Goal: Transaction & Acquisition: Subscribe to service/newsletter

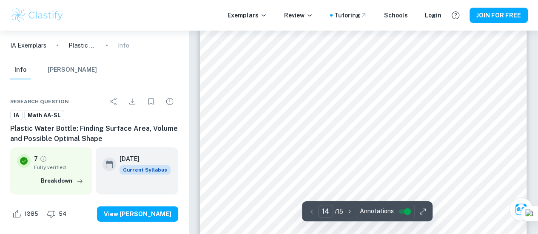
scroll to position [6275, 0]
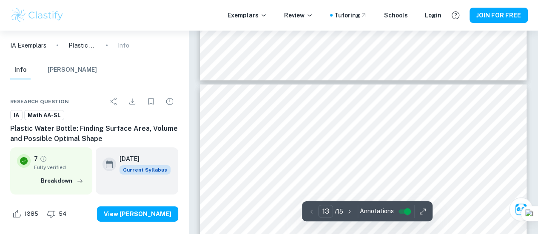
type input "14"
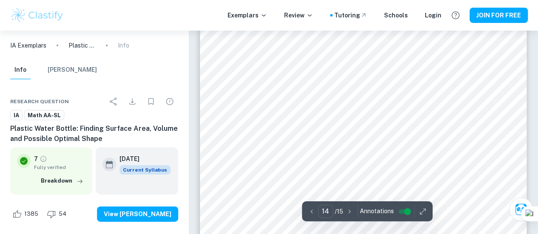
scroll to position [6473, 0]
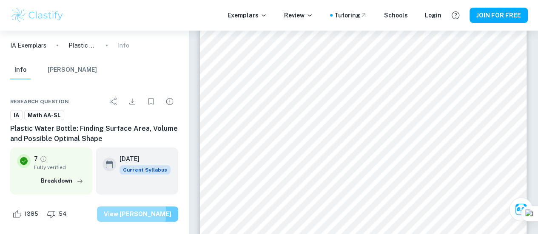
click at [144, 214] on button "View [PERSON_NAME]" at bounding box center [137, 214] width 81 height 15
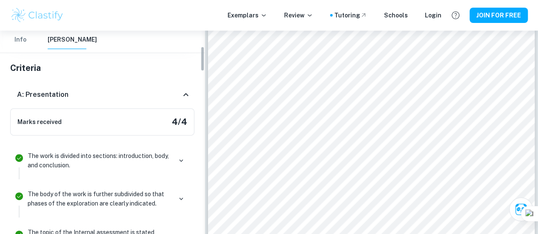
scroll to position [127, 0]
click at [180, 162] on icon "button" at bounding box center [181, 161] width 8 height 8
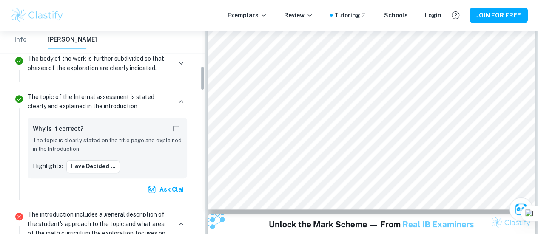
scroll to position [291, 0]
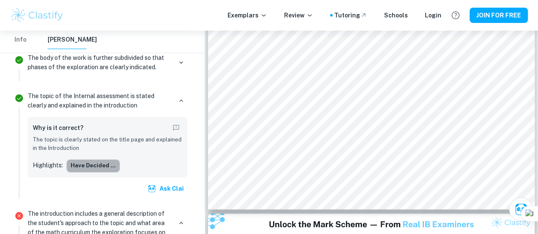
click at [111, 166] on button "have decided ..." at bounding box center [93, 165] width 54 height 13
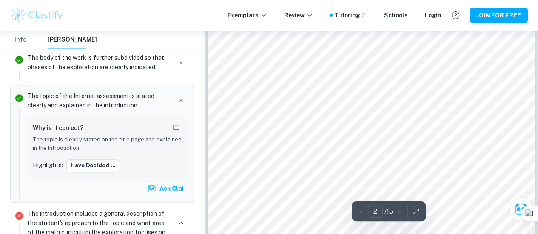
scroll to position [697, 0]
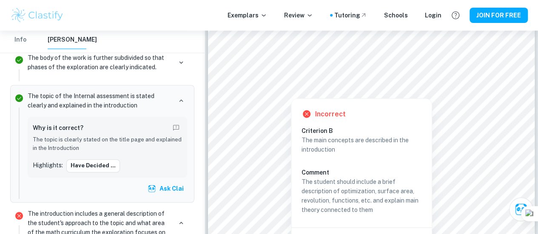
click at [291, 83] on div at bounding box center [291, 87] width 18 height 18
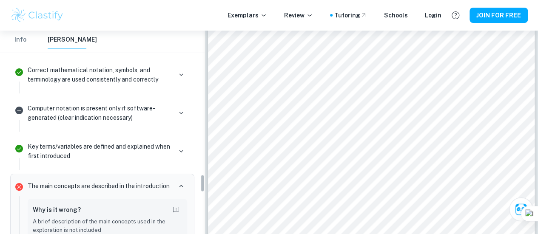
scroll to position [1601, 0]
click at [182, 186] on icon "button" at bounding box center [181, 187] width 4 height 3
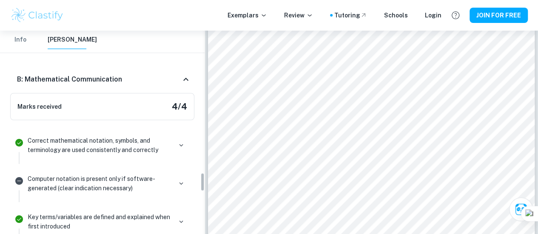
scroll to position [1531, 0]
click at [186, 74] on icon at bounding box center [186, 79] width 10 height 10
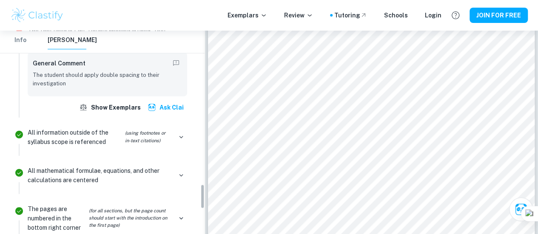
scroll to position [1258, 0]
click at [179, 134] on icon "button" at bounding box center [181, 138] width 8 height 8
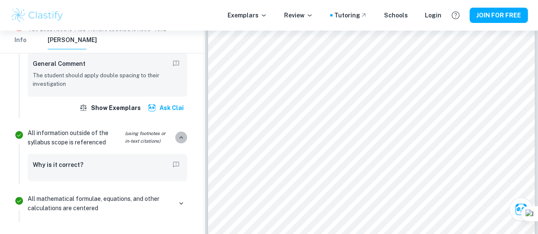
click at [179, 134] on icon "button" at bounding box center [181, 138] width 8 height 8
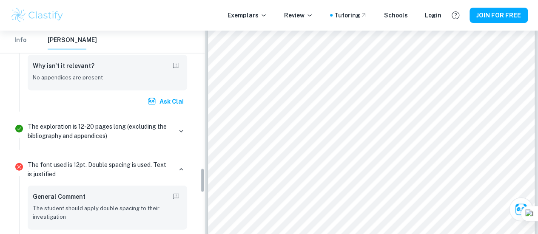
scroll to position [1124, 0]
click at [180, 166] on icon "button" at bounding box center [181, 170] width 8 height 8
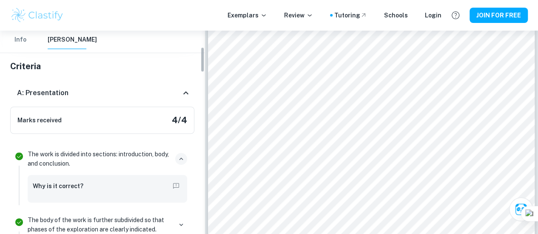
scroll to position [129, 0]
click at [185, 93] on icon at bounding box center [186, 92] width 10 height 10
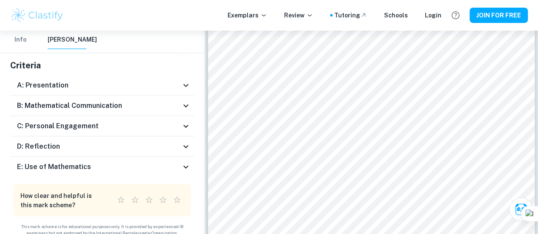
click at [185, 93] on div "A: Presentation" at bounding box center [102, 85] width 184 height 20
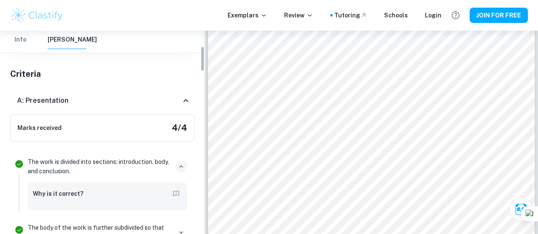
scroll to position [121, 0]
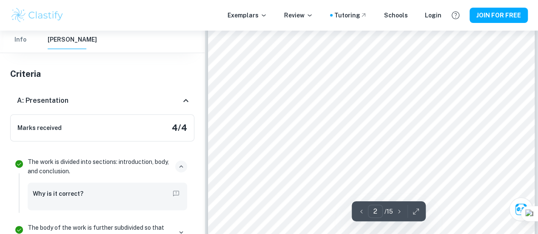
click at [184, 101] on icon at bounding box center [186, 101] width 10 height 10
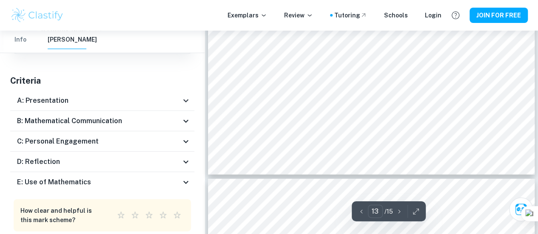
scroll to position [6079, 0]
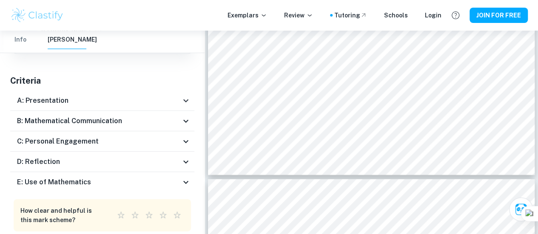
click at [186, 162] on icon at bounding box center [185, 161] width 5 height 3
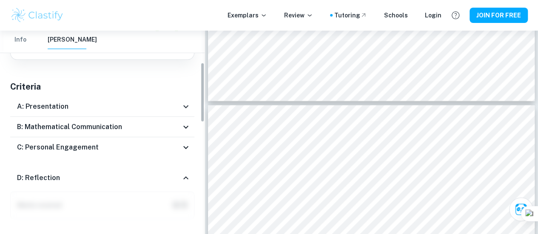
scroll to position [105, 0]
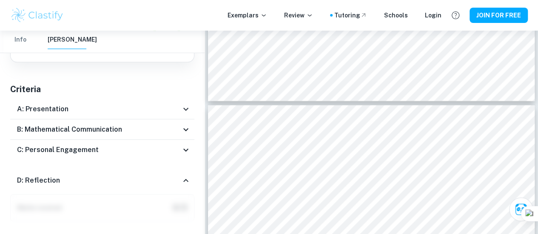
click at [185, 180] on icon at bounding box center [186, 181] width 10 height 10
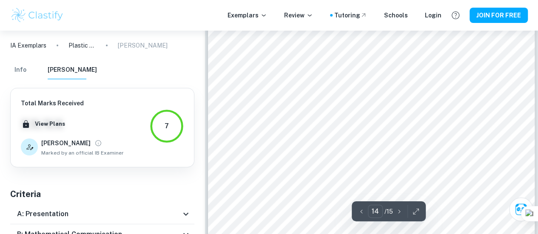
scroll to position [6305, 0]
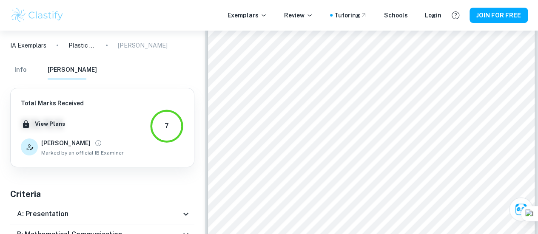
click at [168, 130] on div "7" at bounding box center [167, 126] width 4 height 10
click at [164, 123] on div "7" at bounding box center [167, 126] width 34 height 34
click at [196, 189] on div "Total Marks Received XX / XX View Plans [PERSON_NAME] by an official IB Examine…" at bounding box center [102, 226] width 205 height 277
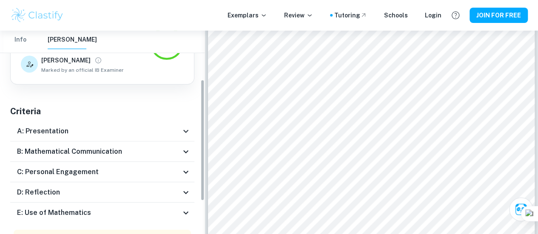
scroll to position [83, 0]
click at [187, 130] on icon at bounding box center [186, 131] width 10 height 10
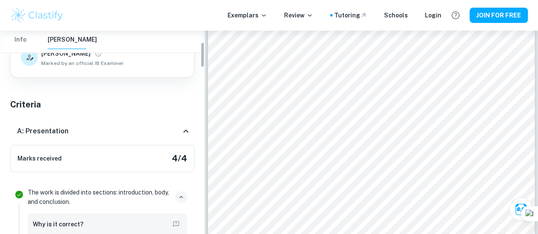
scroll to position [87, 0]
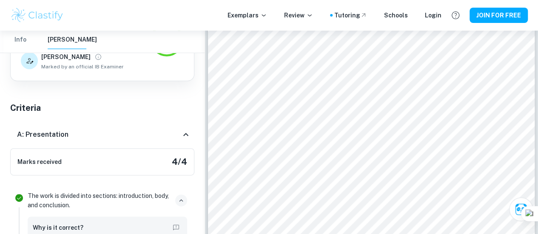
click at [185, 136] on icon at bounding box center [185, 134] width 5 height 3
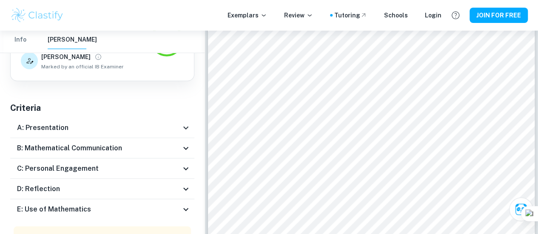
click at [185, 148] on icon at bounding box center [186, 148] width 10 height 10
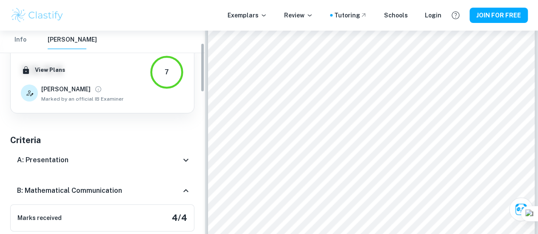
scroll to position [50, 0]
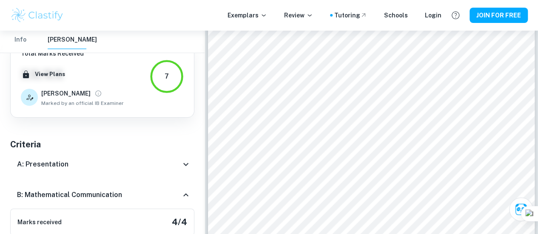
click at [186, 164] on icon at bounding box center [186, 164] width 10 height 10
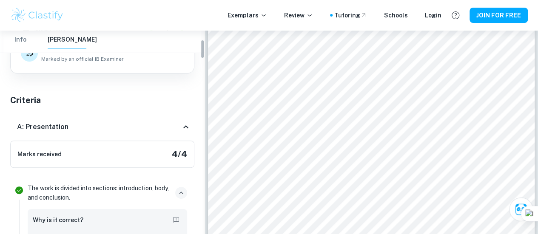
scroll to position [94, 0]
click at [186, 128] on icon at bounding box center [186, 127] width 10 height 10
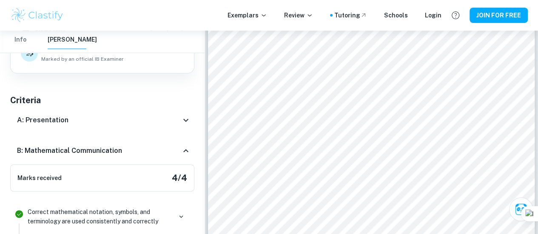
click at [186, 150] on icon at bounding box center [185, 150] width 5 height 3
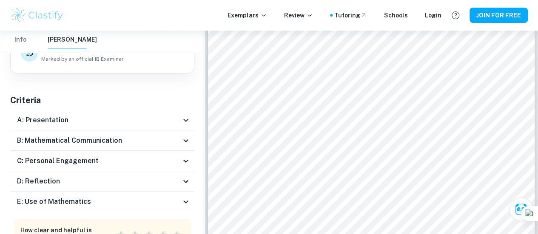
click at [187, 162] on icon at bounding box center [186, 161] width 10 height 10
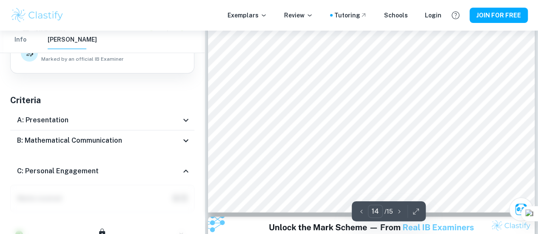
scroll to position [6506, 0]
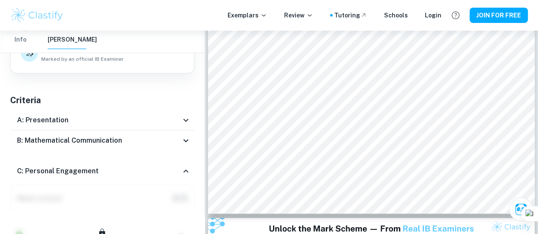
click at [185, 173] on icon at bounding box center [186, 171] width 10 height 10
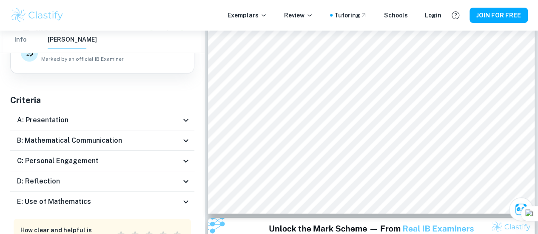
click at [185, 182] on icon at bounding box center [186, 181] width 10 height 10
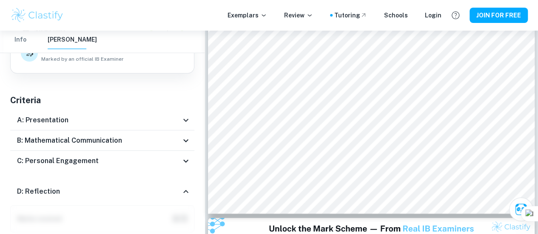
click at [185, 182] on div "D: Reflection" at bounding box center [102, 191] width 184 height 27
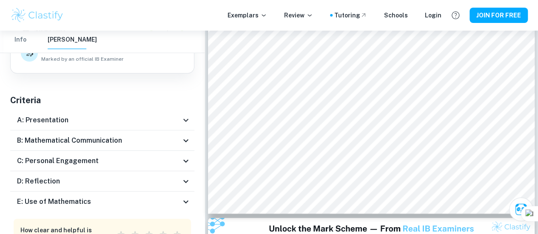
click at [187, 202] on icon at bounding box center [185, 201] width 5 height 3
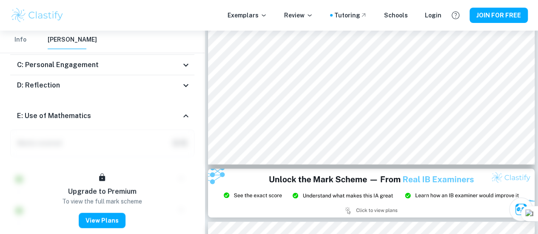
scroll to position [191, 0]
click at [186, 114] on icon at bounding box center [186, 116] width 10 height 10
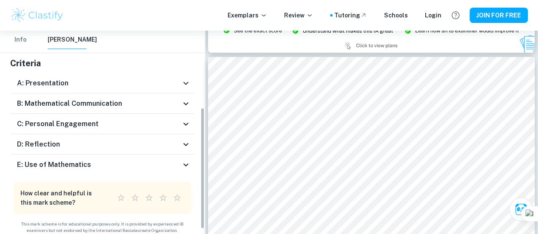
scroll to position [134, 0]
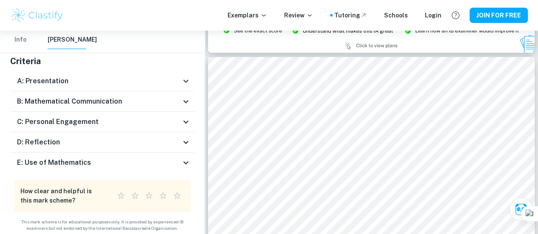
click at [185, 162] on icon at bounding box center [186, 163] width 10 height 10
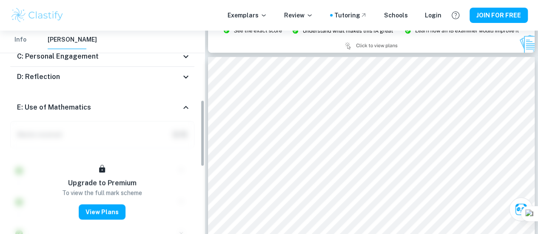
scroll to position [213, 0]
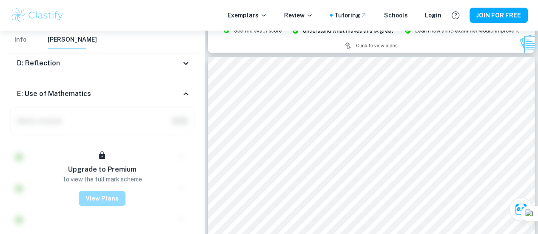
click at [102, 196] on button "View Plans" at bounding box center [102, 198] width 47 height 15
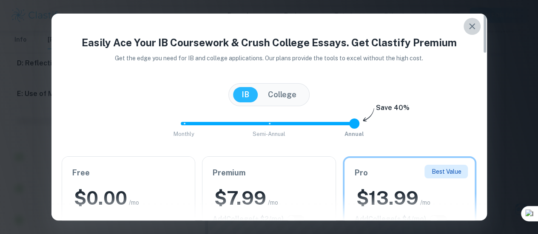
click at [472, 27] on icon "button" at bounding box center [472, 26] width 6 height 6
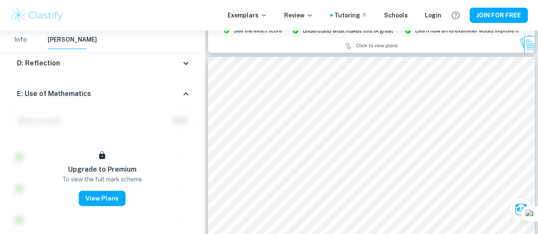
click at [184, 94] on icon at bounding box center [185, 93] width 5 height 3
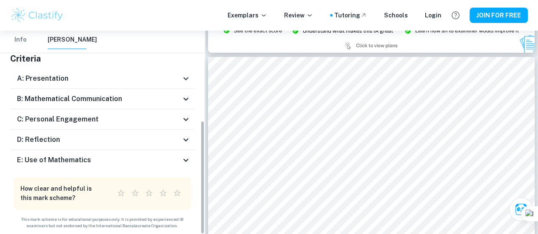
scroll to position [137, 0]
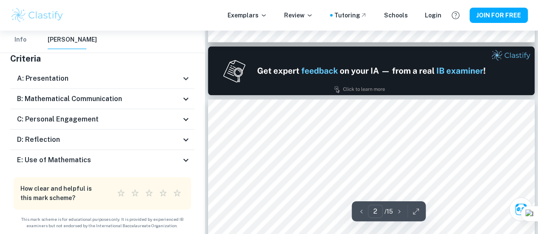
type input "1"
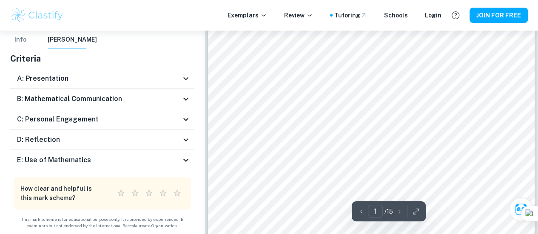
scroll to position [0, 0]
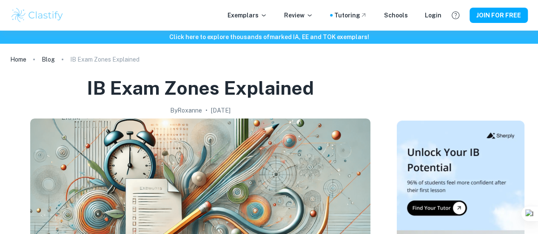
click at [495, 14] on button "JOIN FOR FREE" at bounding box center [499, 15] width 58 height 15
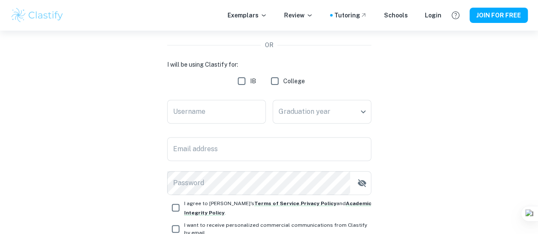
scroll to position [115, 0]
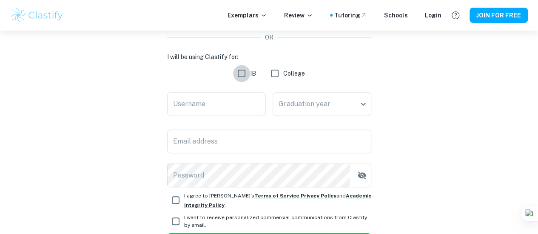
click at [242, 72] on input "IB" at bounding box center [241, 73] width 17 height 17
checkbox input "true"
click at [215, 103] on input "Username" at bounding box center [216, 104] width 99 height 24
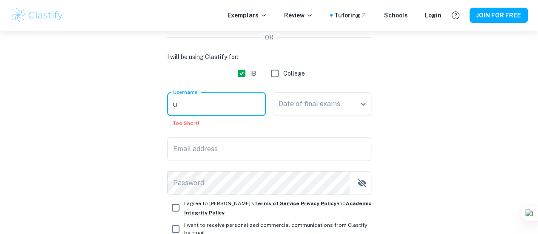
click at [172, 105] on input "u" at bounding box center [216, 104] width 99 height 24
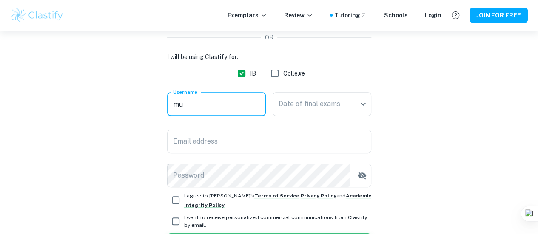
click at [191, 104] on input "mu" at bounding box center [216, 104] width 99 height 24
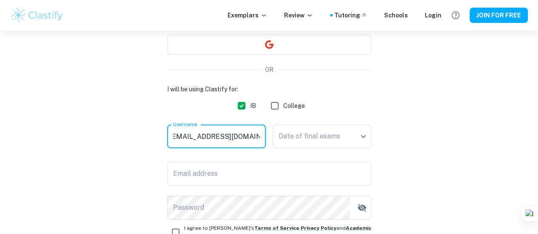
scroll to position [82, 0]
type input "mulyampitidavid@gmail.com"
click at [364, 138] on body "We value your privacy We use cookies to enhance your browsing experience, serve…" at bounding box center [269, 66] width 538 height 234
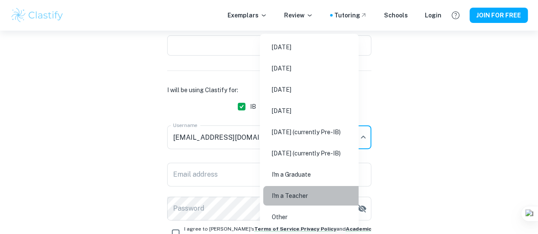
click at [296, 198] on li "I'm a Teacher" at bounding box center [312, 196] width 98 height 20
type input "Teacher"
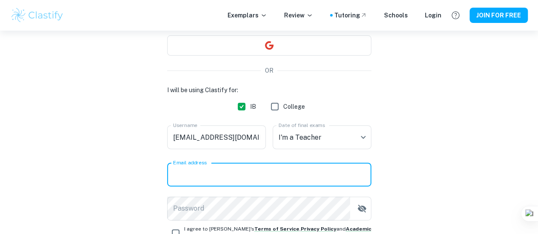
click at [222, 175] on input "Email address" at bounding box center [269, 175] width 204 height 24
type input "mulyampitidavid@gmail.com"
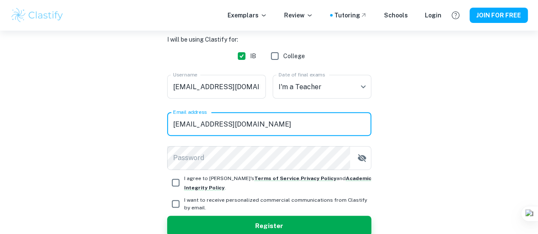
scroll to position [133, 0]
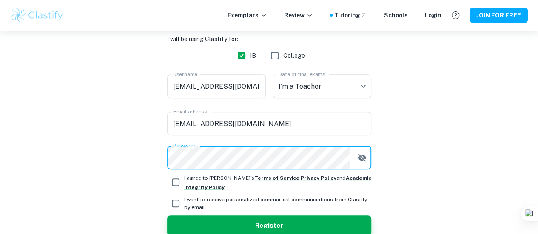
click at [176, 181] on input "I agree to Clastify's Terms of Service , Privacy Policy and Academic Integrity …" at bounding box center [175, 182] width 17 height 17
checkbox input "true"
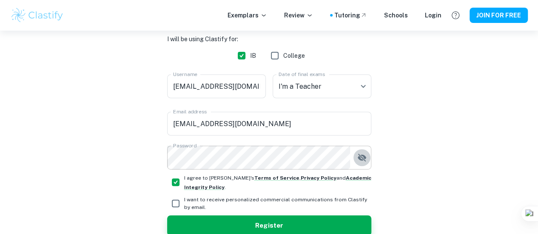
click at [364, 159] on icon "button" at bounding box center [362, 158] width 10 height 10
click at [176, 202] on input "I want to receive personalized commercial communications from Clastify by email." at bounding box center [175, 203] width 17 height 17
checkbox input "true"
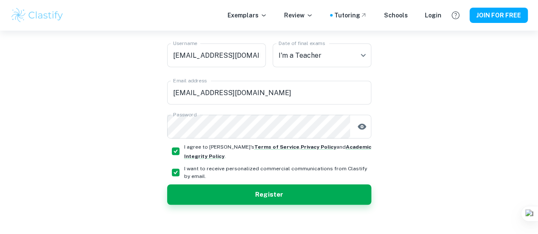
scroll to position [175, 0]
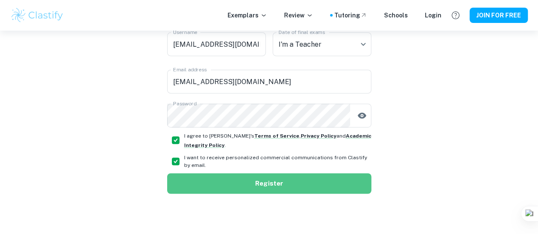
click at [284, 182] on button "Register" at bounding box center [269, 184] width 204 height 20
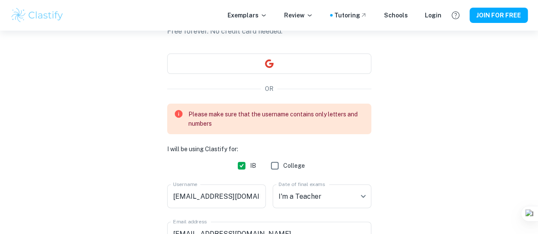
scroll to position [66, 0]
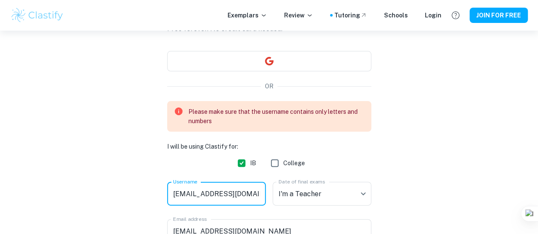
click at [225, 194] on input "mulyampitidavid@gmail.com" at bounding box center [216, 194] width 99 height 24
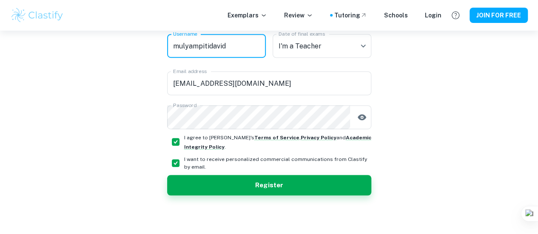
scroll to position [175, 0]
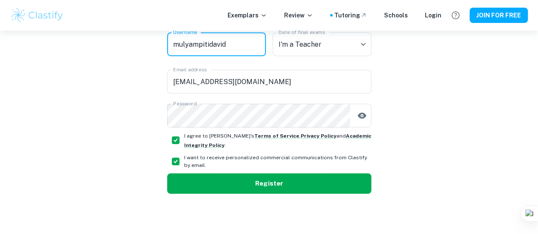
type input "mulyampitidavid"
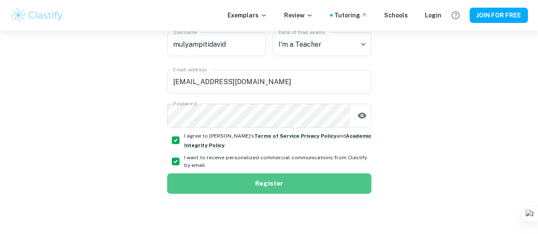
click at [279, 182] on button "Register" at bounding box center [269, 184] width 204 height 20
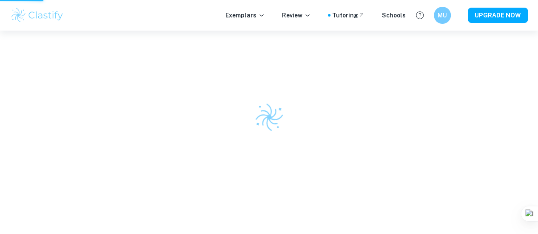
scroll to position [31, 0]
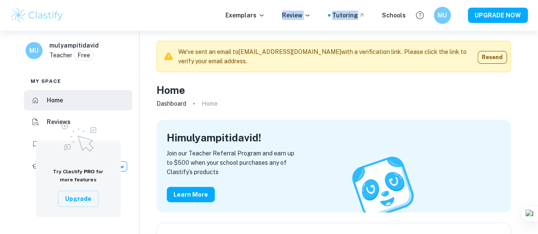
drag, startPoint x: 330, startPoint y: 24, endPoint x: 236, endPoint y: 23, distance: 93.6
click at [236, 23] on div "Exemplars Review Tutoring Schools MU UPGRADE NOW" at bounding box center [269, 15] width 538 height 31
click at [348, 18] on div "Tutoring" at bounding box center [348, 15] width 33 height 9
